Goal: Task Accomplishment & Management: Complete application form

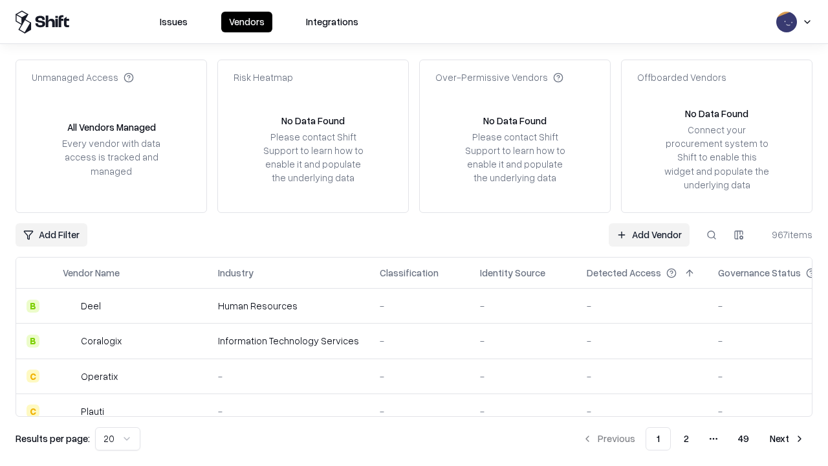
click at [649, 234] on link "Add Vendor" at bounding box center [649, 234] width 81 height 23
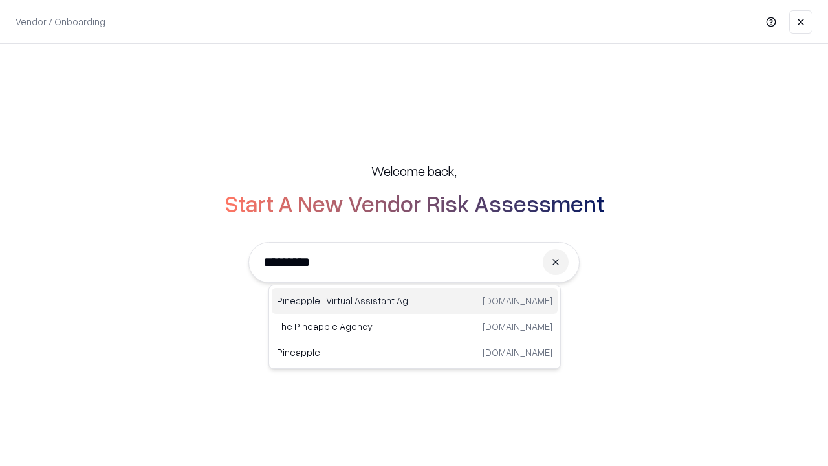
click at [415, 301] on div "Pineapple | Virtual Assistant Agency [DOMAIN_NAME]" at bounding box center [415, 301] width 286 height 26
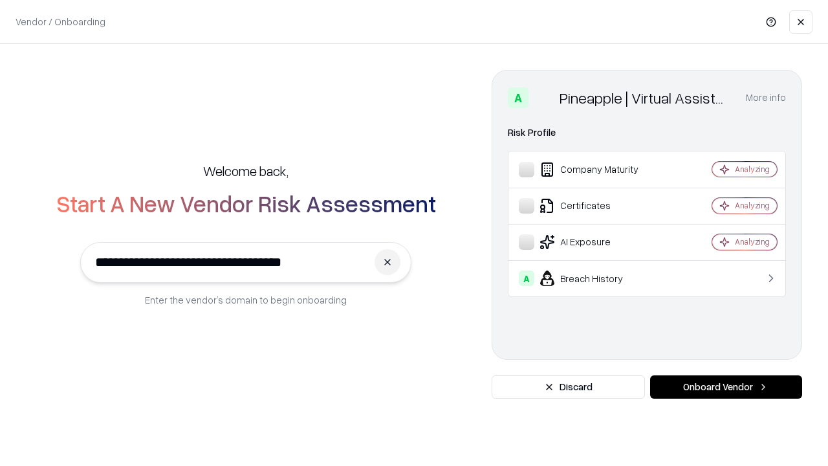
type input "**********"
click at [726, 387] on button "Onboard Vendor" at bounding box center [726, 386] width 152 height 23
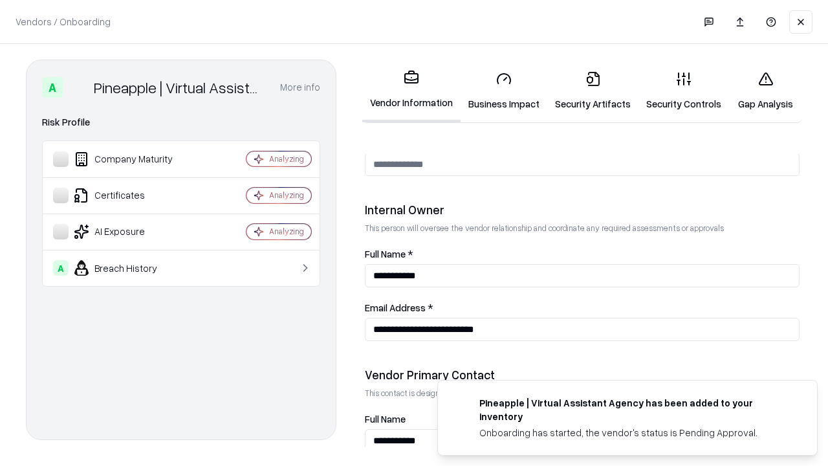
scroll to position [670, 0]
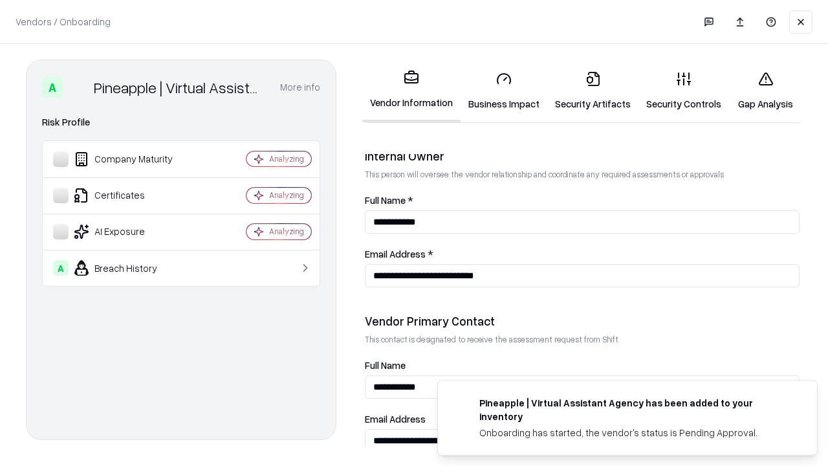
click at [504, 91] on link "Business Impact" at bounding box center [504, 91] width 87 height 60
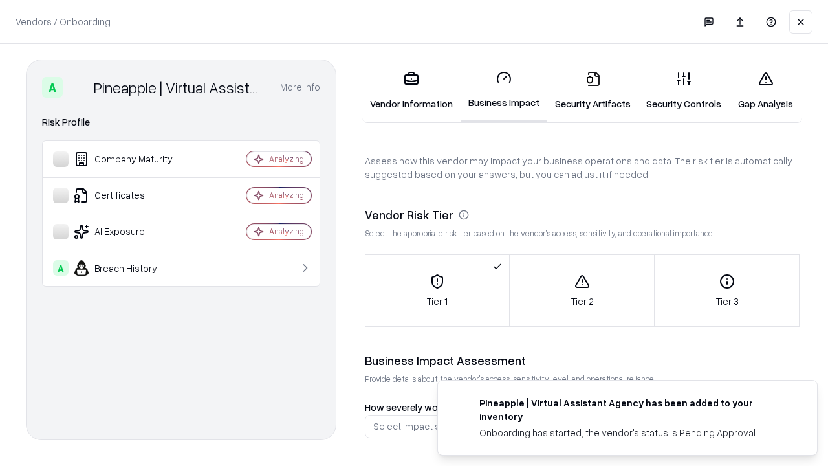
click at [765, 91] on link "Gap Analysis" at bounding box center [765, 91] width 73 height 60
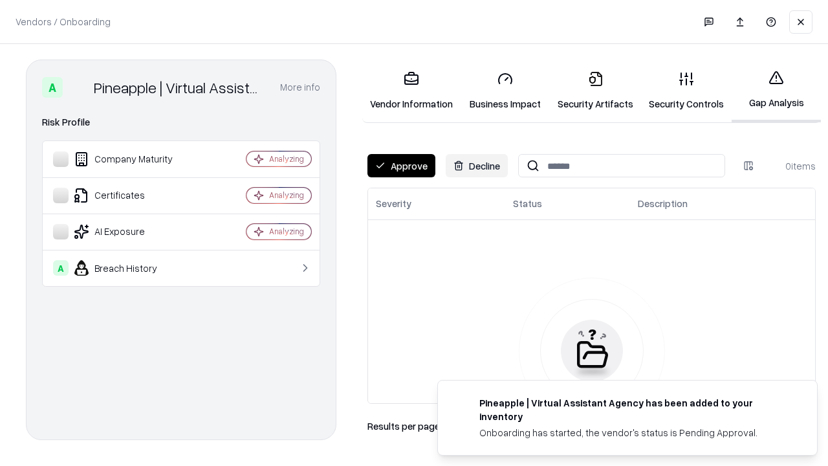
click at [401, 166] on button "Approve" at bounding box center [401, 165] width 68 height 23
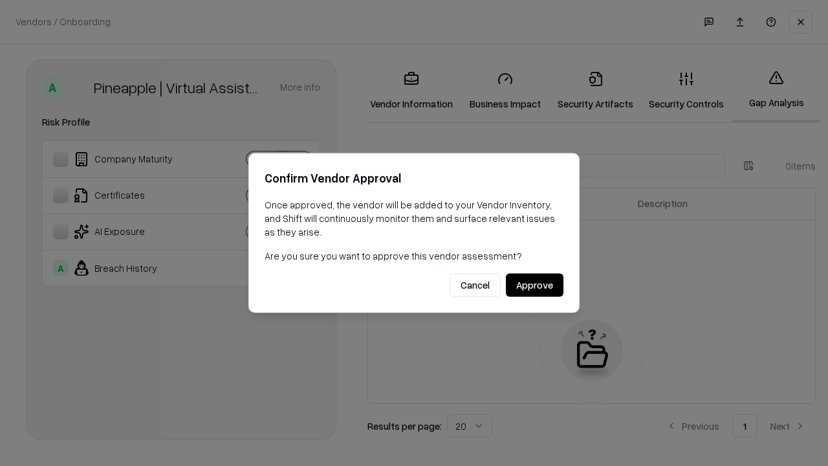
click at [534, 285] on button "Approve" at bounding box center [535, 285] width 58 height 23
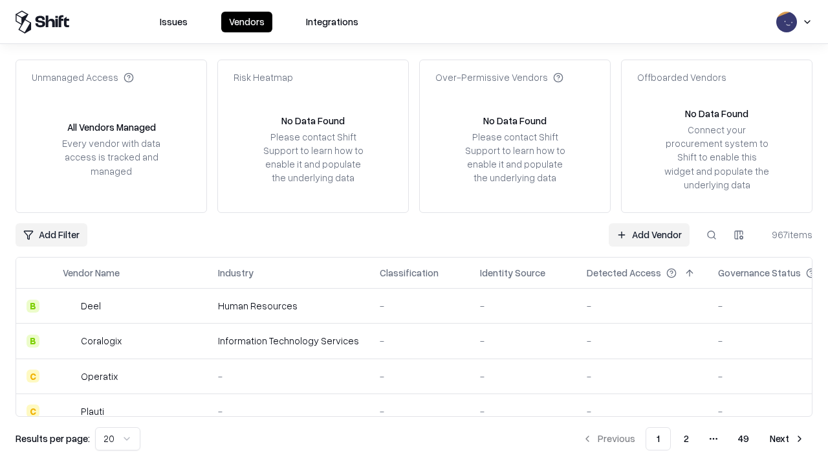
type input "**********"
click at [649, 234] on link "Add Vendor" at bounding box center [649, 234] width 81 height 23
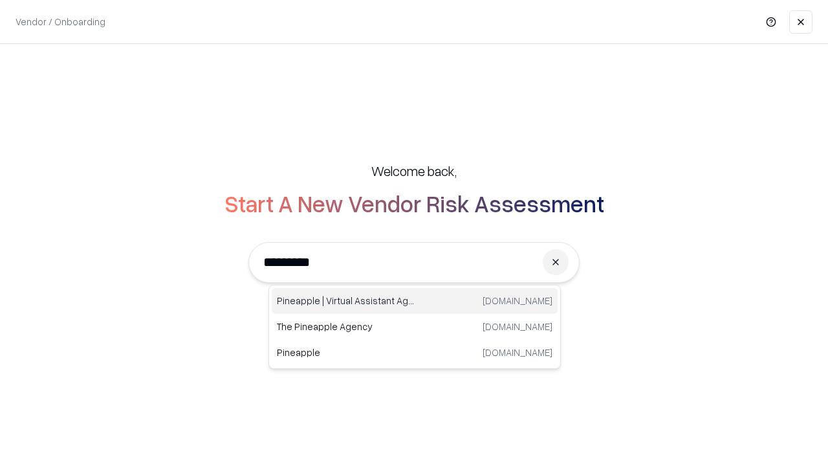
click at [415, 301] on div "Pineapple | Virtual Assistant Agency [DOMAIN_NAME]" at bounding box center [415, 301] width 286 height 26
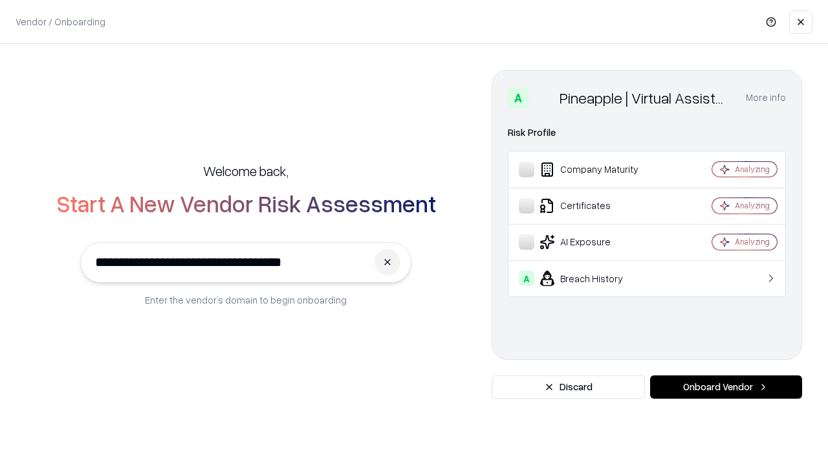
type input "**********"
click at [726, 387] on button "Onboard Vendor" at bounding box center [726, 386] width 152 height 23
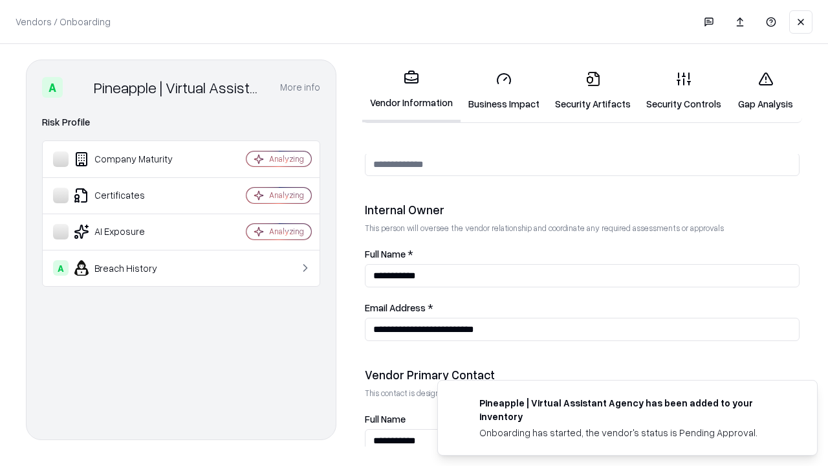
scroll to position [670, 0]
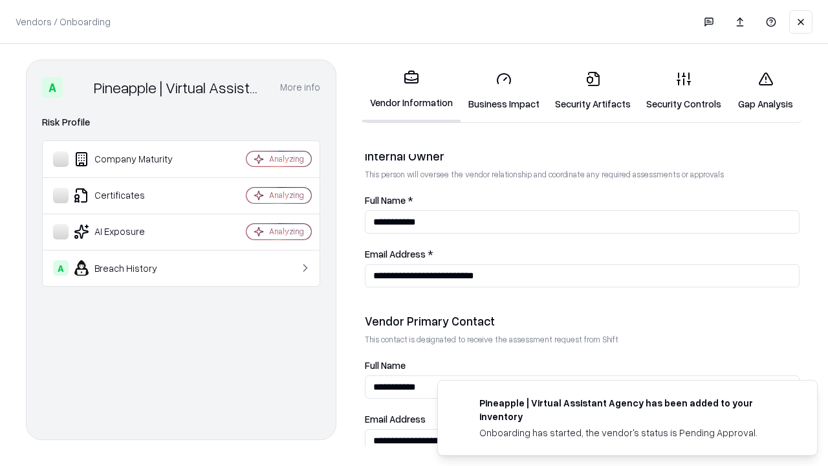
click at [765, 91] on link "Gap Analysis" at bounding box center [765, 91] width 73 height 60
